Goal: Transaction & Acquisition: Book appointment/travel/reservation

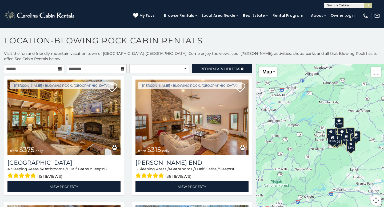
click at [59, 67] on icon at bounding box center [60, 69] width 4 height 4
click at [60, 67] on icon at bounding box center [60, 69] width 4 height 4
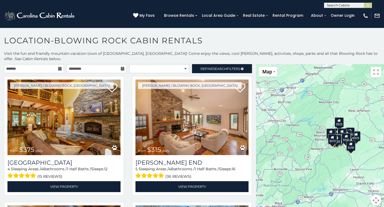
click at [60, 67] on icon at bounding box center [60, 69] width 4 height 4
click at [376, 195] on button "Map camera controls" at bounding box center [376, 200] width 11 height 11
click at [365, 171] on button "Zoom in" at bounding box center [362, 174] width 11 height 11
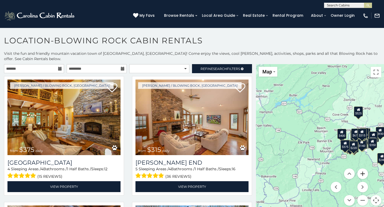
click at [365, 171] on button "Zoom in" at bounding box center [362, 174] width 11 height 11
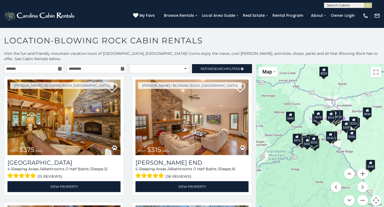
drag, startPoint x: 342, startPoint y: 160, endPoint x: 268, endPoint y: 143, distance: 76.0
click at [268, 143] on div "$375 $315 $695 $380 $299 $275 $125 $140 $325 $315 $375 $285 $250 $140 $675 $930…" at bounding box center [320, 138] width 128 height 148
click at [58, 67] on icon at bounding box center [60, 69] width 4 height 4
click at [42, 64] on input "text" at bounding box center [34, 68] width 60 height 9
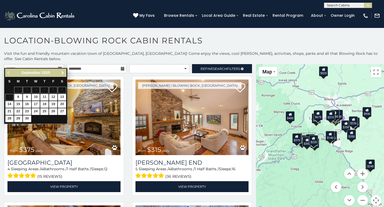
click at [63, 72] on span "Next" at bounding box center [63, 73] width 4 height 4
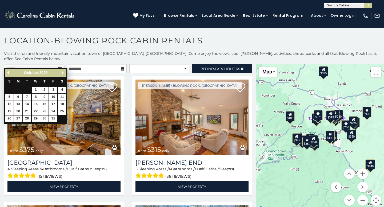
click at [63, 72] on span "Next" at bounding box center [63, 73] width 4 height 4
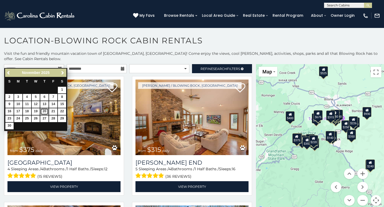
click at [46, 111] on link "20" at bounding box center [44, 111] width 8 height 7
type input "**********"
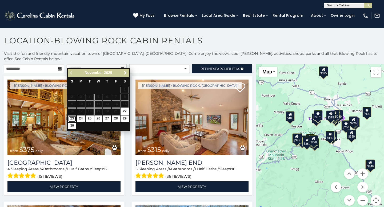
click at [72, 119] on link "23" at bounding box center [72, 119] width 8 height 7
type input "**********"
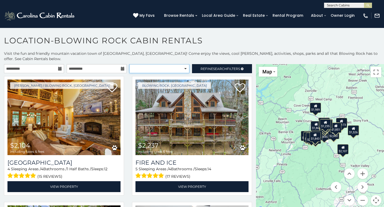
click at [155, 64] on select "**********" at bounding box center [159, 68] width 60 height 9
click at [217, 67] on span "Search" at bounding box center [220, 69] width 14 height 4
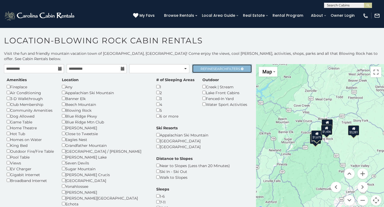
click at [243, 67] on icon at bounding box center [242, 68] width 3 height 3
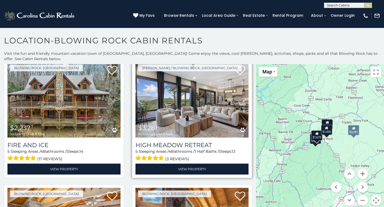
scroll to position [18, 0]
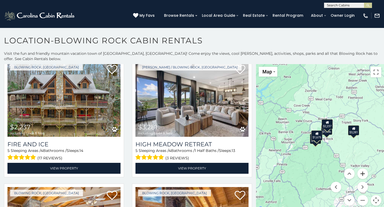
click at [366, 169] on button "Zoom in" at bounding box center [362, 174] width 11 height 11
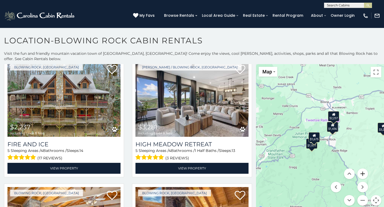
click at [366, 169] on button "Zoom in" at bounding box center [362, 174] width 11 height 11
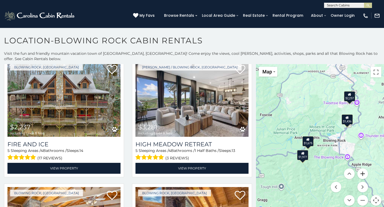
click at [366, 169] on button "Zoom in" at bounding box center [362, 174] width 11 height 11
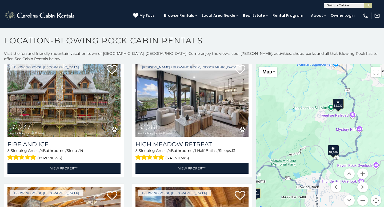
drag, startPoint x: 344, startPoint y: 90, endPoint x: 302, endPoint y: 134, distance: 61.3
click at [302, 134] on div "$2,237 $3,281 $1,977 $1,675 $1,436" at bounding box center [320, 138] width 128 height 148
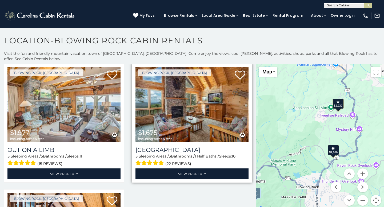
scroll to position [139, 0]
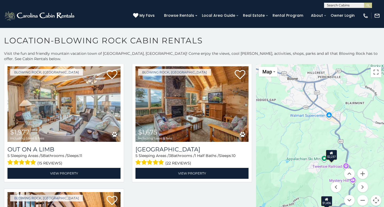
drag, startPoint x: 377, startPoint y: 91, endPoint x: 369, endPoint y: 143, distance: 52.2
click at [369, 143] on div "$2,237 $3,281 $1,977 $1,675 $1,436" at bounding box center [320, 138] width 128 height 148
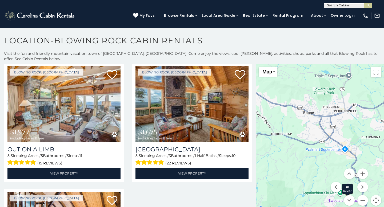
drag, startPoint x: 305, startPoint y: 114, endPoint x: 322, endPoint y: 150, distance: 38.9
click at [322, 150] on div "$2,237 $3,281 $1,977 $1,675 $1,436" at bounding box center [320, 138] width 128 height 148
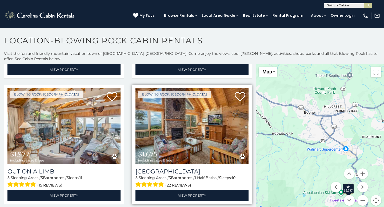
scroll to position [116, 0]
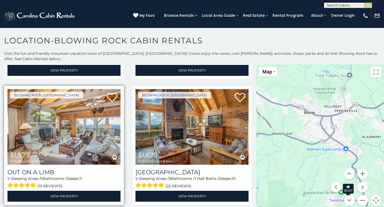
click at [100, 119] on img at bounding box center [63, 127] width 113 height 76
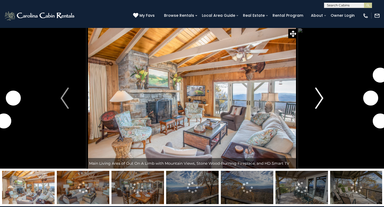
click at [317, 100] on img "Next" at bounding box center [319, 98] width 8 height 21
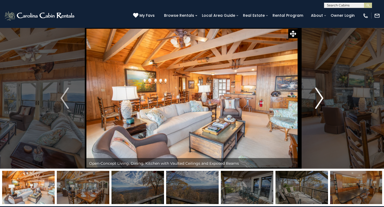
click at [317, 100] on img "Next" at bounding box center [319, 98] width 8 height 21
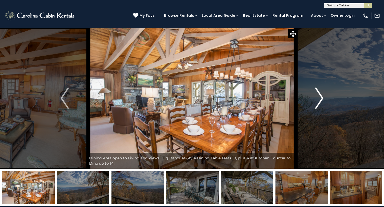
click at [317, 100] on img "Next" at bounding box center [319, 98] width 8 height 21
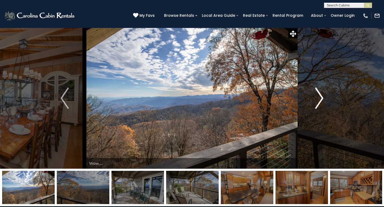
click at [317, 100] on img "Next" at bounding box center [319, 98] width 8 height 21
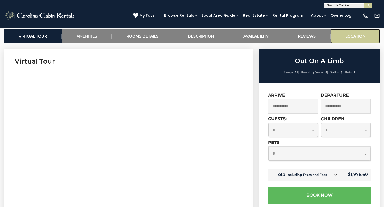
click at [349, 38] on link "Location" at bounding box center [355, 36] width 49 height 15
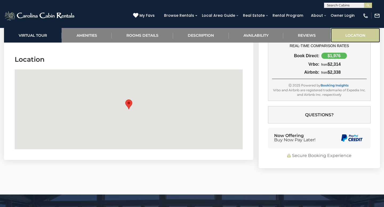
scroll to position [1601, 0]
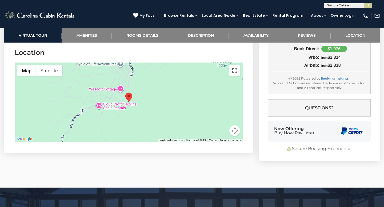
click at [238, 130] on button "Map camera controls" at bounding box center [234, 131] width 11 height 11
click at [222, 130] on button "Zoom out" at bounding box center [221, 131] width 11 height 11
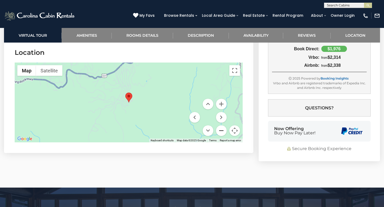
click at [222, 130] on button "Zoom out" at bounding box center [221, 131] width 11 height 11
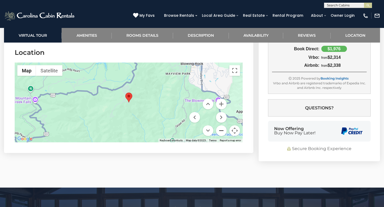
click at [222, 130] on button "Zoom out" at bounding box center [221, 131] width 11 height 11
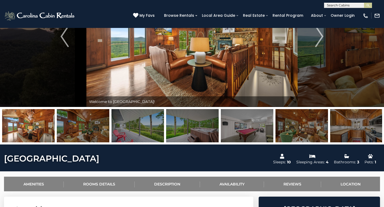
scroll to position [66, 0]
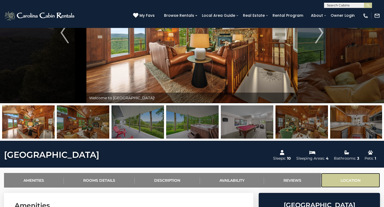
click at [366, 180] on link "Location" at bounding box center [350, 180] width 59 height 15
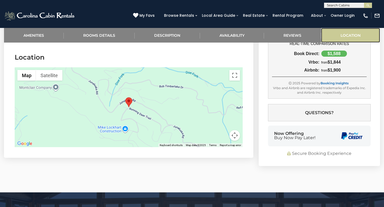
scroll to position [1063, 0]
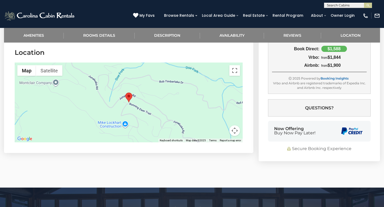
click at [237, 132] on button "Map camera controls" at bounding box center [234, 131] width 11 height 11
click at [224, 130] on button "Zoom out" at bounding box center [221, 131] width 11 height 11
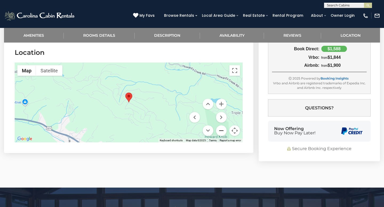
click at [224, 130] on button "Zoom out" at bounding box center [221, 131] width 11 height 11
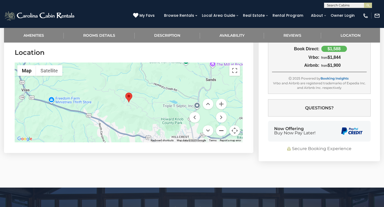
click at [224, 129] on button "Zoom out" at bounding box center [221, 131] width 11 height 11
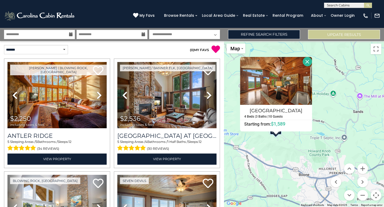
scroll to position [165, 0]
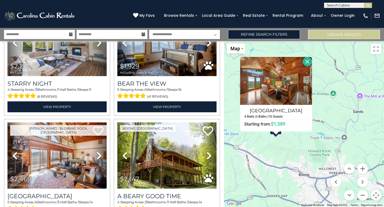
click at [71, 35] on icon at bounding box center [71, 35] width 4 height 4
click at [59, 33] on input "**********" at bounding box center [39, 34] width 71 height 9
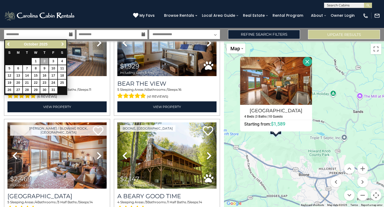
click at [62, 43] on span "Next" at bounding box center [63, 44] width 4 height 4
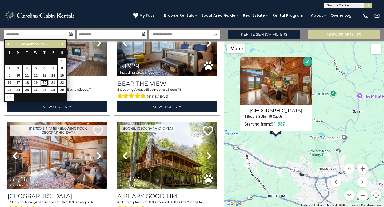
click at [45, 81] on link "20" at bounding box center [44, 83] width 8 height 7
type input "********"
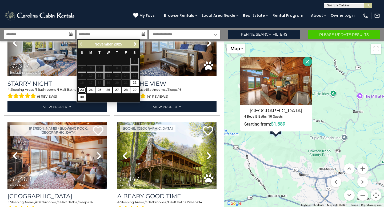
click at [82, 89] on link "23" at bounding box center [82, 90] width 8 height 7
type input "********"
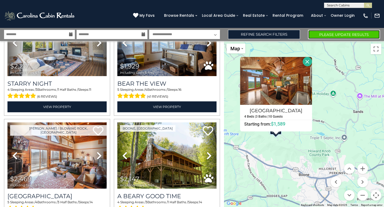
click at [314, 33] on button "Please Update Results" at bounding box center [344, 34] width 72 height 9
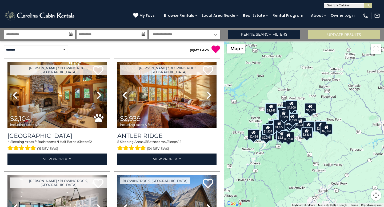
drag, startPoint x: 328, startPoint y: 85, endPoint x: 271, endPoint y: 89, distance: 57.4
click at [271, 89] on div "$2,104 $2,939 $2,421 $2,237 $2,064 $3,281 $2,453 $2,226 $2,626 $3,171 $2,119 $2…" at bounding box center [304, 124] width 160 height 166
click at [269, 34] on link "Refine Search Filters" at bounding box center [264, 34] width 72 height 9
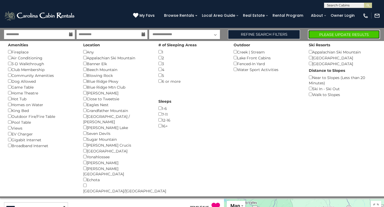
click at [327, 33] on button "Please Update Results" at bounding box center [344, 34] width 72 height 9
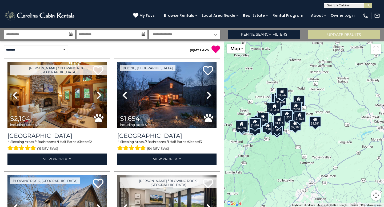
drag, startPoint x: 343, startPoint y: 80, endPoint x: 279, endPoint y: 76, distance: 63.8
click at [279, 76] on div "$2,104 $1,654 $2,237 $3,281 $2,453 $2,226 $2,022 $1,989 $2,275 $2,484 $1,937 $1…" at bounding box center [304, 124] width 160 height 166
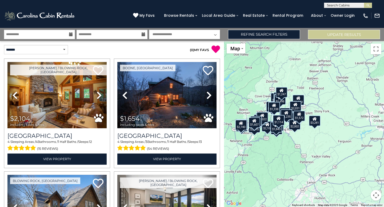
click at [374, 195] on button "Map camera controls" at bounding box center [376, 195] width 11 height 11
click at [364, 170] on button "Zoom in" at bounding box center [362, 169] width 11 height 11
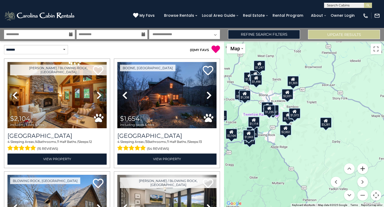
click at [364, 170] on button "Zoom in" at bounding box center [362, 169] width 11 height 11
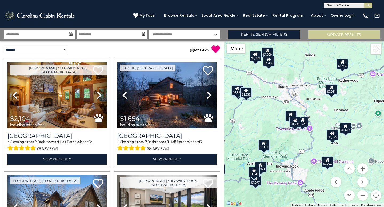
drag, startPoint x: 298, startPoint y: 95, endPoint x: 359, endPoint y: 115, distance: 64.7
click at [359, 115] on div "$2,104 $1,654 $2,237 $3,281 $2,453 $2,226 $2,022 $1,989 $2,275 $2,484 $1,937 $1…" at bounding box center [304, 124] width 160 height 166
click at [343, 64] on div "$1,303" at bounding box center [342, 64] width 12 height 11
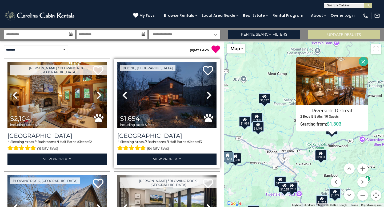
click at [182, 87] on img at bounding box center [166, 95] width 99 height 66
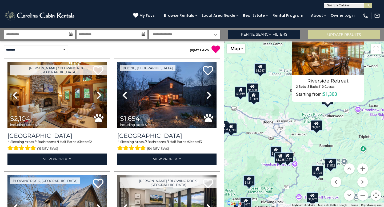
drag, startPoint x: 279, startPoint y: 143, endPoint x: 274, endPoint y: 113, distance: 30.7
click at [274, 113] on div "$2,104 $1,654 $2,237 $3,281 $2,453 $2,226 $2,022 $1,989 $2,275 $2,484 $1,937 $1…" at bounding box center [304, 124] width 160 height 166
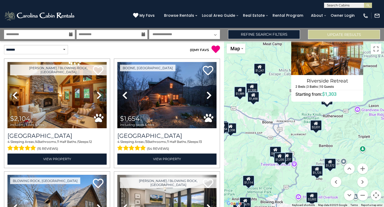
click at [312, 127] on div "$2,031" at bounding box center [316, 125] width 12 height 11
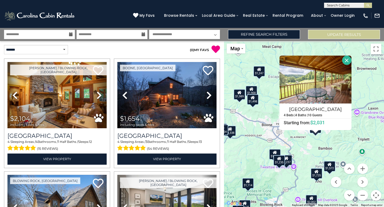
drag, startPoint x: 309, startPoint y: 158, endPoint x: 308, endPoint y: 152, distance: 5.8
click at [308, 152] on div "$2,104 $1,654 $2,237 $3,281 $2,453 $2,226 $2,022 $1,989 $2,275 $2,484 $1,937 $1…" at bounding box center [304, 124] width 160 height 166
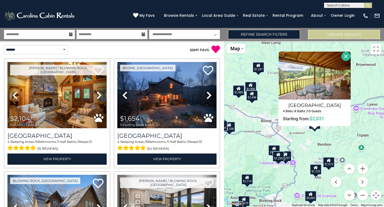
click at [289, 156] on div "$2,237" at bounding box center [286, 156] width 12 height 11
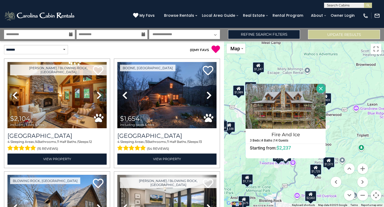
click at [283, 169] on div "$2,104 $1,654 $2,237 $3,281 $2,453 $2,226 $2,022 $1,989 $2,275 $2,484 $1,937 $1…" at bounding box center [304, 124] width 160 height 166
click at [278, 160] on div "$1,235" at bounding box center [278, 156] width 12 height 11
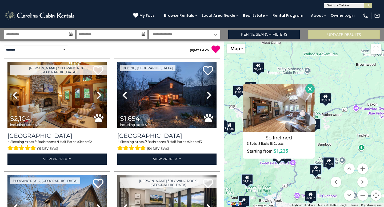
click at [236, 161] on div "$2,104 $1,654 $2,237 $3,281 $2,453 $2,226 $2,022 $1,989 $2,275 $2,484 $1,937 $1…" at bounding box center [304, 124] width 160 height 166
click at [310, 89] on button "Close" at bounding box center [309, 88] width 9 height 9
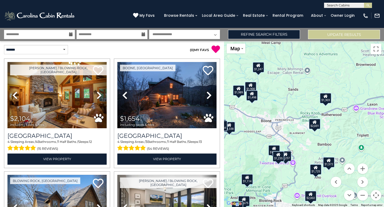
click at [272, 148] on div "$1,999" at bounding box center [274, 150] width 12 height 11
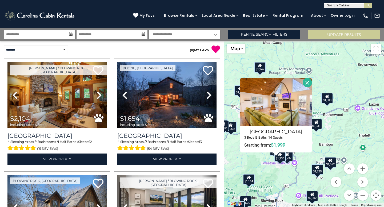
click at [308, 83] on button "Close" at bounding box center [307, 82] width 9 height 9
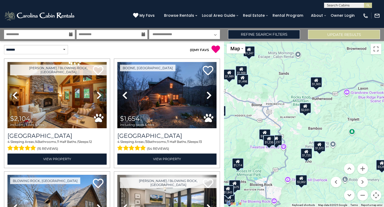
drag, startPoint x: 307, startPoint y: 151, endPoint x: 295, endPoint y: 134, distance: 20.0
click at [295, 134] on div "$2,104 $1,654 $2,237 $3,281 $2,453 $2,226 $2,022 $1,989 $2,275 $2,484 $1,937 $1…" at bounding box center [304, 124] width 160 height 166
click at [306, 111] on div "$2,031" at bounding box center [305, 108] width 12 height 11
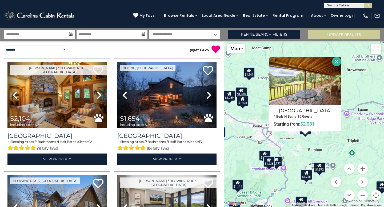
click at [337, 61] on button "Close" at bounding box center [336, 61] width 9 height 9
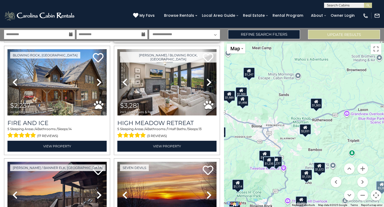
scroll to position [127, 0]
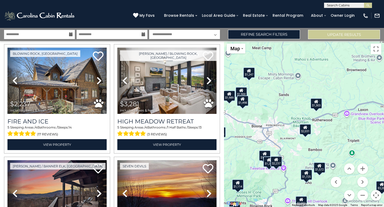
click at [292, 184] on div "$2,104 $1,654 $2,237 $3,281 $2,453 $2,226 $2,022 $1,989 $2,275 $2,484 $1,937 $1…" at bounding box center [304, 124] width 160 height 166
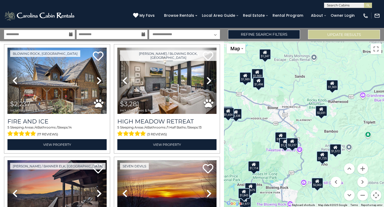
drag, startPoint x: 292, startPoint y: 184, endPoint x: 308, endPoint y: 165, distance: 24.8
click at [308, 165] on div "$2,104 $1,654 $2,237 $3,281 $2,453 $2,226 $2,022 $1,989 $2,275 $2,484 $1,937 $1…" at bounding box center [304, 124] width 160 height 166
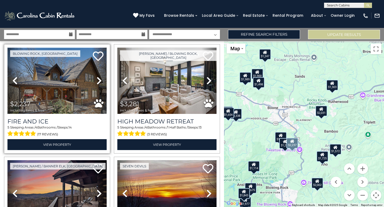
click at [74, 84] on img at bounding box center [56, 81] width 99 height 66
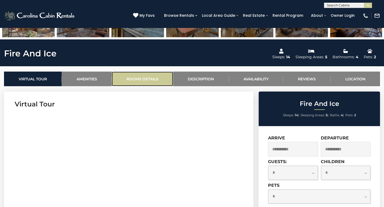
click at [136, 78] on link "Rooms Details" at bounding box center [142, 79] width 61 height 15
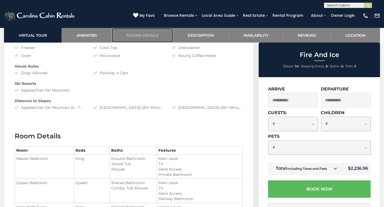
scroll to position [538, 0]
